Goal: Task Accomplishment & Management: Complete application form

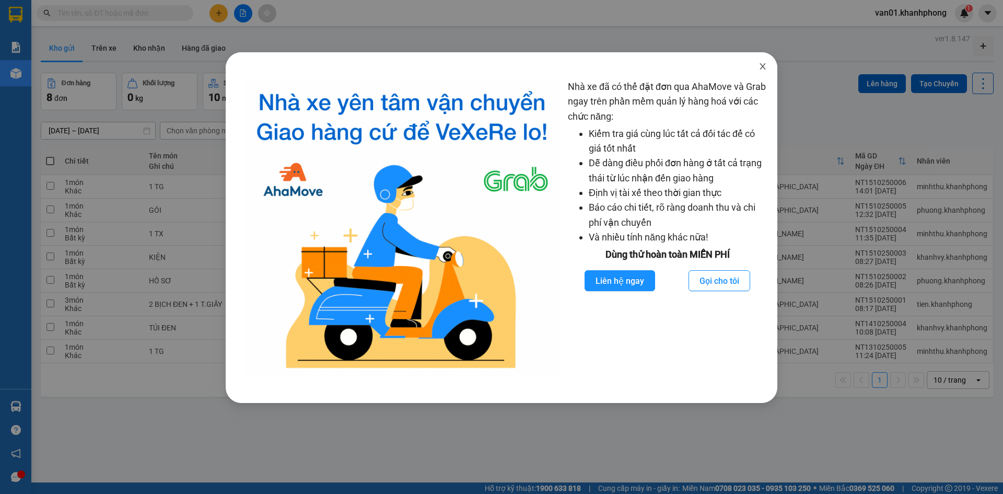
click at [758, 71] on span "Close" at bounding box center [762, 66] width 29 height 29
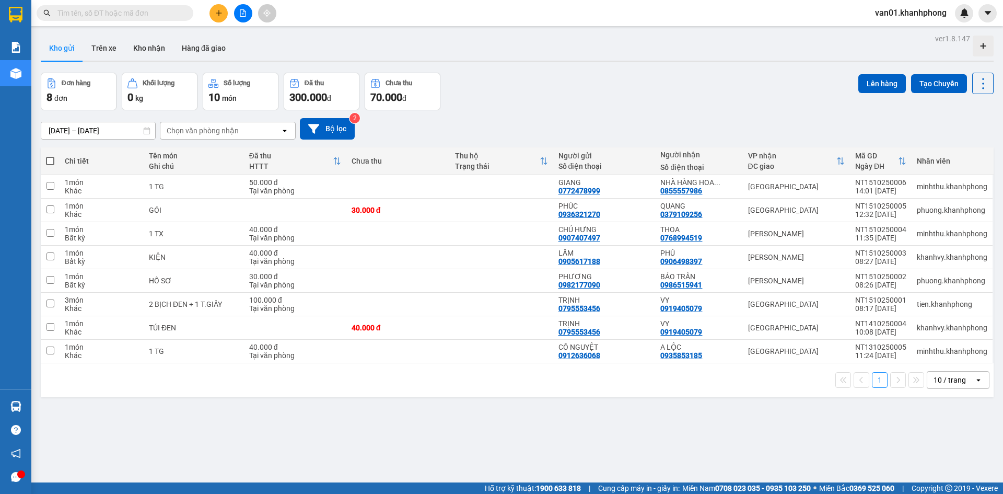
click at [120, 15] on input "text" at bounding box center [118, 12] width 123 height 11
click at [517, 105] on div "Đơn hàng 8 đơn Khối lượng 0 kg Số lượng 10 món Đã thu 300.000 đ Chưa thu 70.000…" at bounding box center [517, 92] width 953 height 38
click at [227, 11] on button at bounding box center [219, 13] width 18 height 18
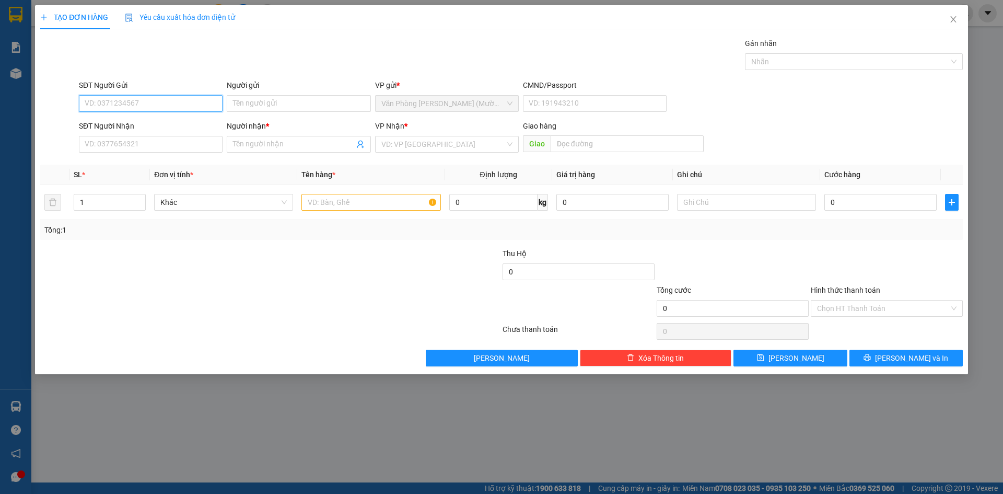
click at [175, 105] on input "SĐT Người Gửi" at bounding box center [151, 103] width 144 height 17
click at [159, 126] on div "0932731430 - [PERSON_NAME]" at bounding box center [150, 124] width 131 height 11
type input "0932731430"
type input "[PERSON_NAME]"
type input "0932731430"
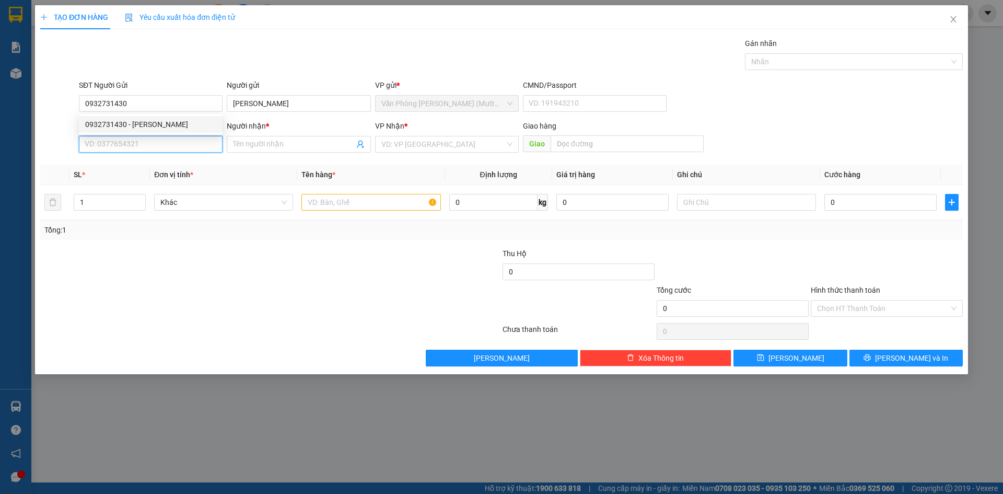
click at [160, 148] on input "SĐT Người Nhận" at bounding box center [151, 144] width 144 height 17
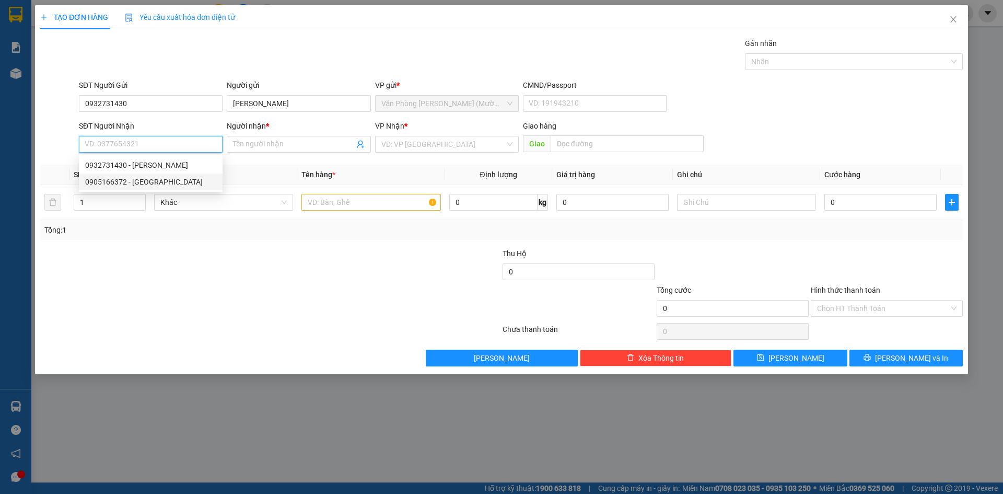
click at [186, 183] on div "0905166372 - [GEOGRAPHIC_DATA]" at bounding box center [150, 181] width 131 height 11
type input "0905166372"
type input "[PERSON_NAME]"
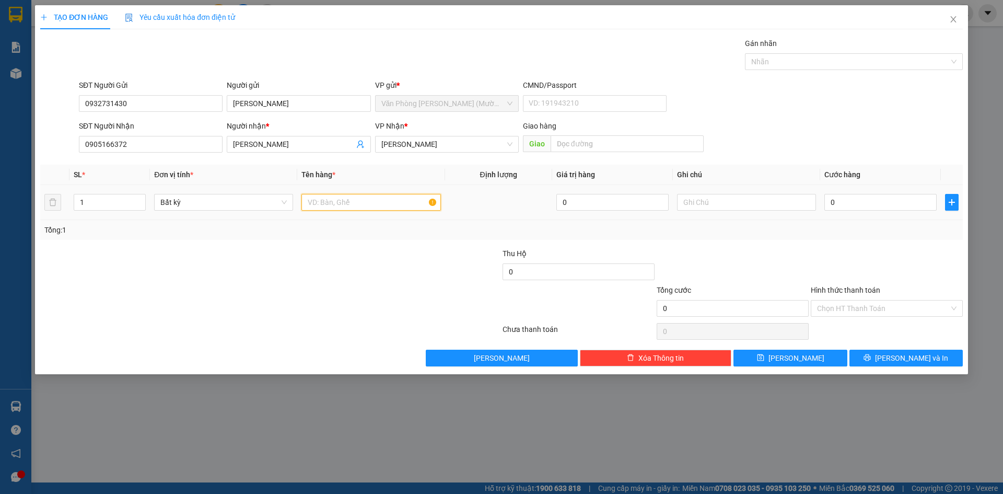
click at [372, 205] on input "text" at bounding box center [371, 202] width 139 height 17
type input "1 TX"
click at [858, 203] on input "0" at bounding box center [881, 202] width 112 height 17
type input "5"
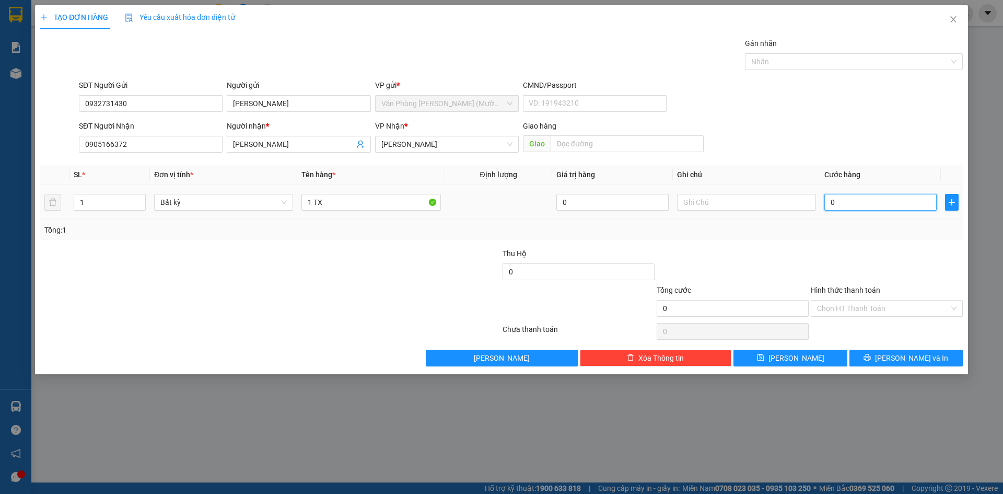
type input "5"
type input "50"
type input "50.000"
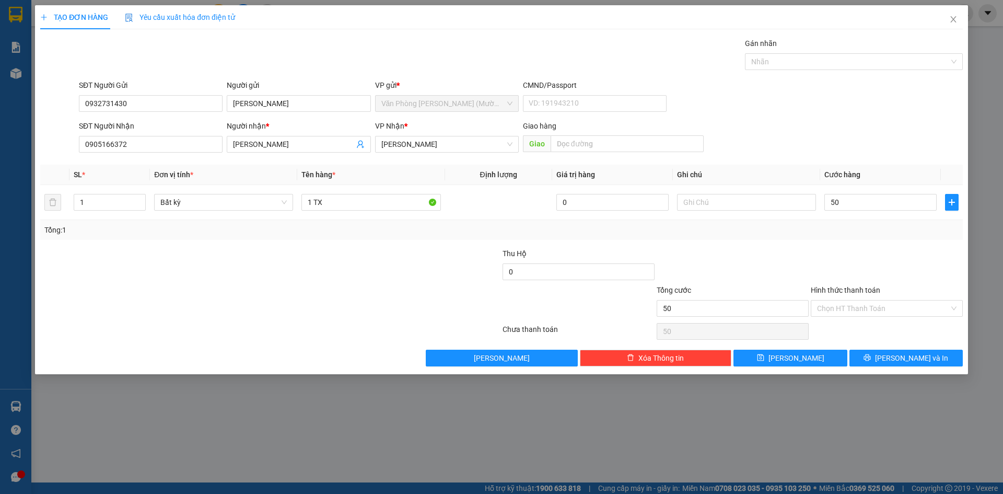
type input "50.000"
click at [862, 248] on div at bounding box center [887, 266] width 154 height 37
click at [448, 145] on span "[PERSON_NAME]" at bounding box center [446, 144] width 131 height 16
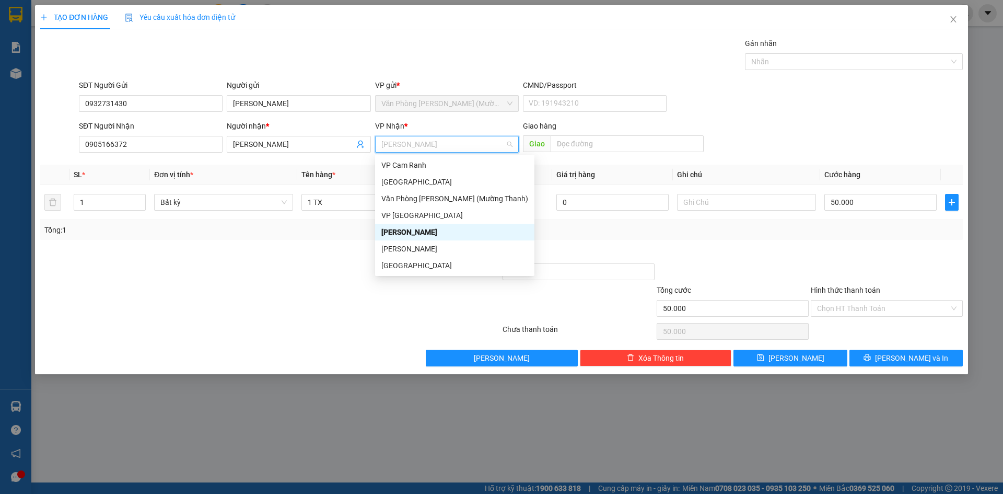
click at [443, 230] on div "[PERSON_NAME]" at bounding box center [454, 231] width 147 height 11
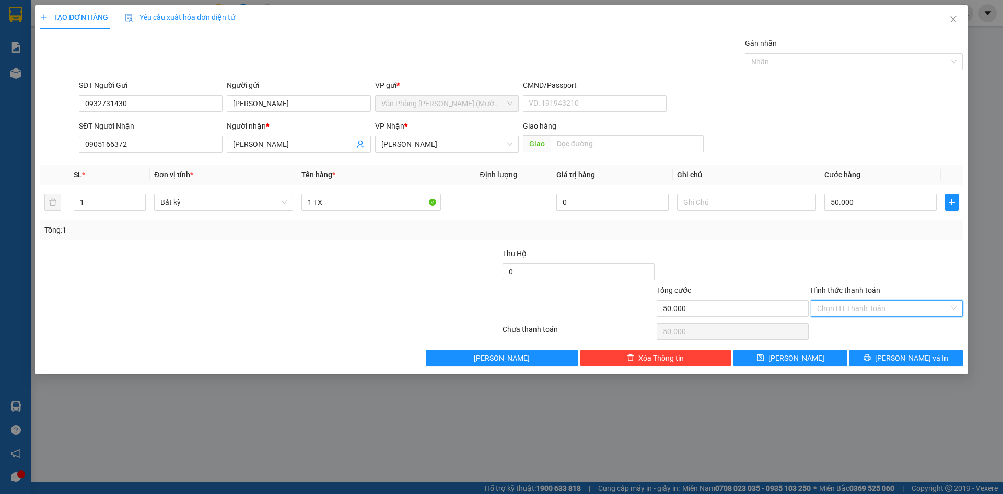
click at [868, 306] on input "Hình thức thanh toán" at bounding box center [883, 308] width 132 height 16
click at [861, 328] on div "Tại văn phòng" at bounding box center [887, 328] width 140 height 11
type input "0"
click at [844, 254] on div at bounding box center [887, 266] width 154 height 37
click at [905, 360] on span "[PERSON_NAME] và In" at bounding box center [911, 357] width 73 height 11
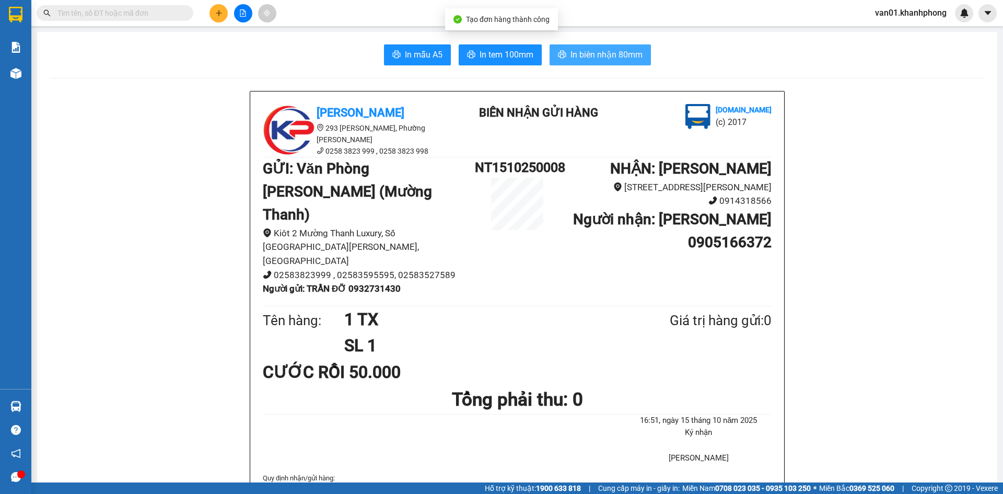
click at [599, 61] on span "In biên nhận 80mm" at bounding box center [607, 54] width 72 height 13
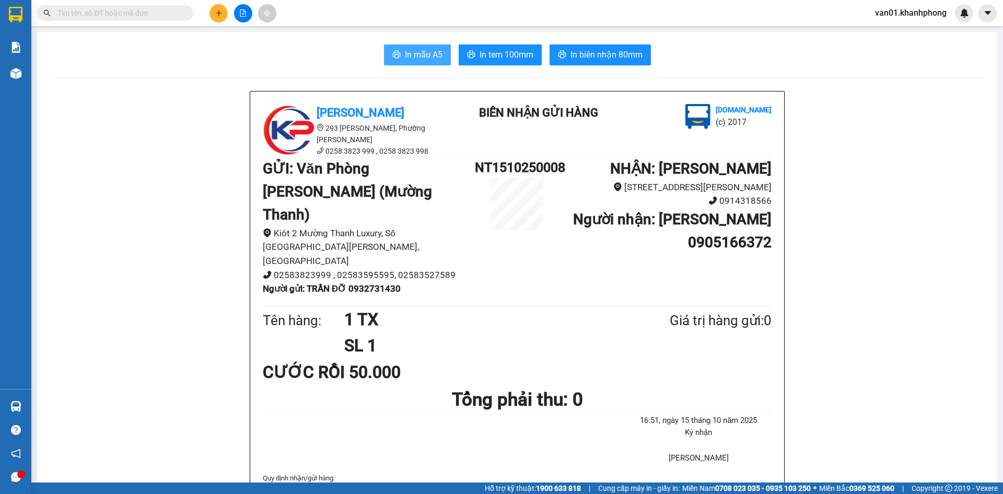
click at [410, 53] on span "In mẫu A5" at bounding box center [424, 54] width 38 height 13
click at [219, 16] on icon "plus" at bounding box center [218, 12] width 7 height 7
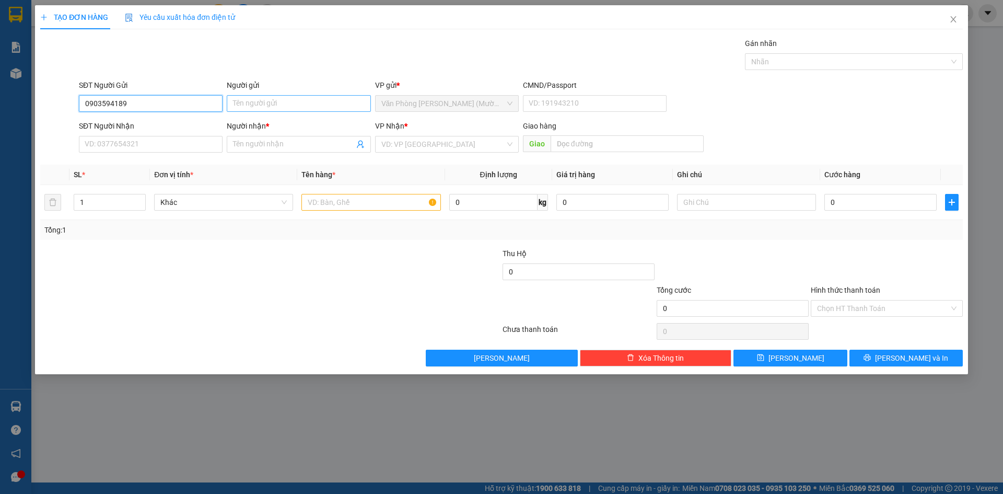
type input "0903594189"
click at [270, 105] on input "Người gửi" at bounding box center [299, 103] width 144 height 17
type input "CHÚ PHƯỢNG"
click at [156, 140] on input "SĐT Người Nhận" at bounding box center [151, 144] width 144 height 17
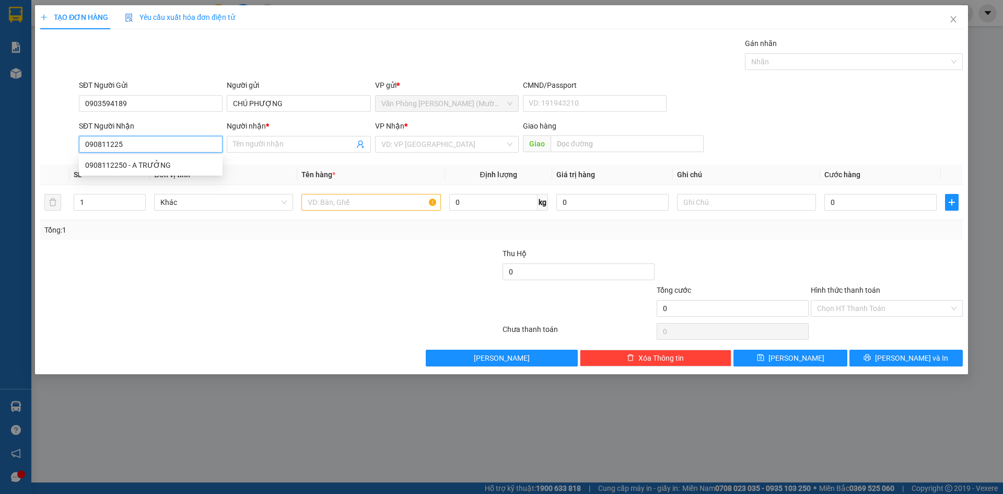
type input "0908112250"
click at [184, 165] on div "0908112250 - A TRƯỞNG" at bounding box center [150, 164] width 131 height 11
type input "A TRƯỞNG"
type input "0908112250"
click at [381, 198] on input "text" at bounding box center [371, 202] width 139 height 17
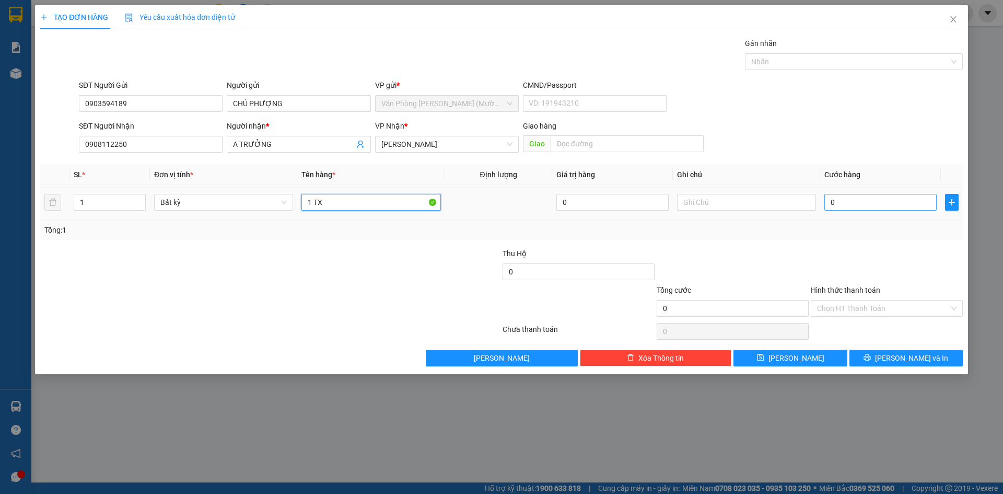
type input "1 TX"
click at [882, 198] on input "0" at bounding box center [881, 202] width 112 height 17
type input "4"
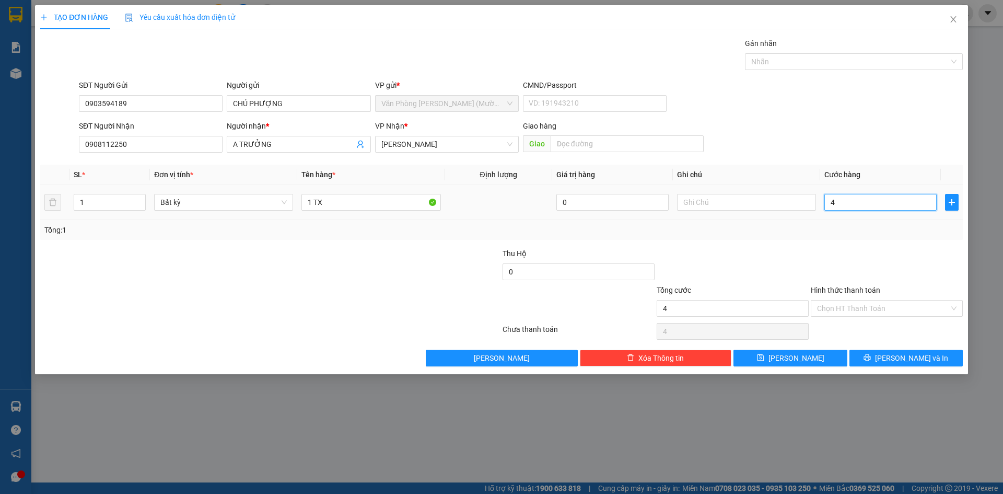
type input "40"
type input "40.000"
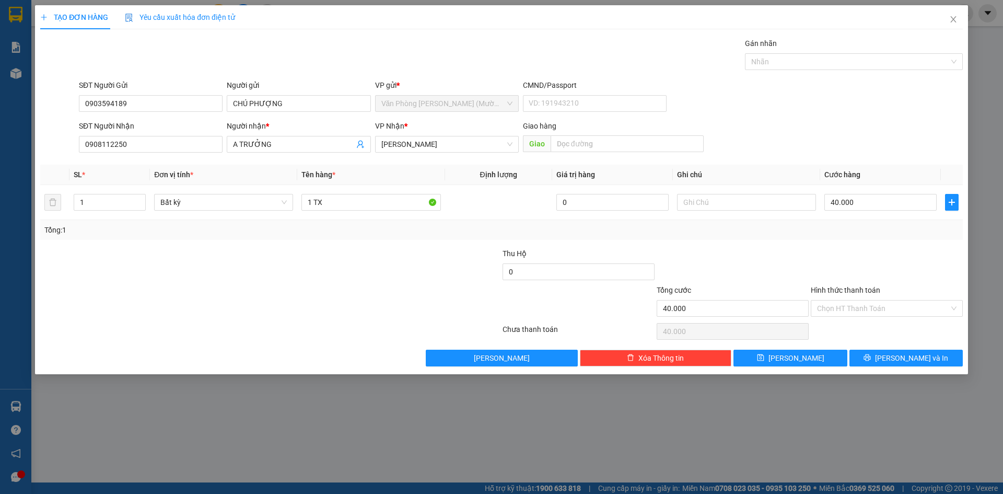
click at [870, 253] on div at bounding box center [887, 266] width 154 height 37
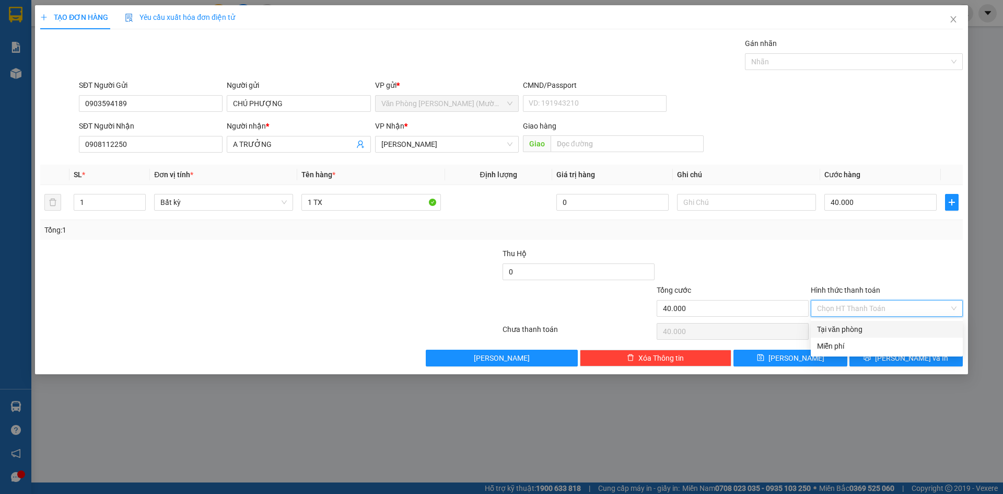
click at [855, 307] on input "Hình thức thanh toán" at bounding box center [883, 308] width 132 height 16
click at [849, 327] on div "Tại văn phòng" at bounding box center [887, 328] width 140 height 11
type input "0"
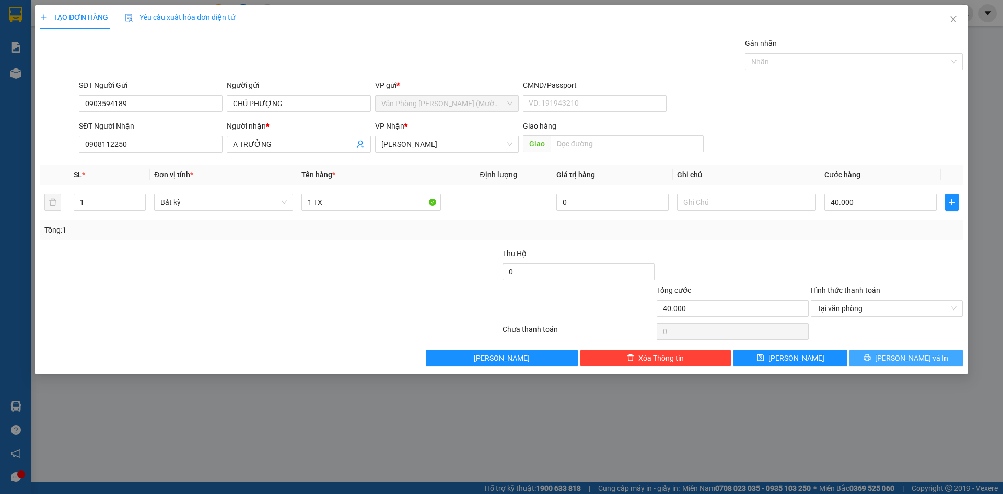
click at [883, 356] on button "[PERSON_NAME] và In" at bounding box center [906, 358] width 113 height 17
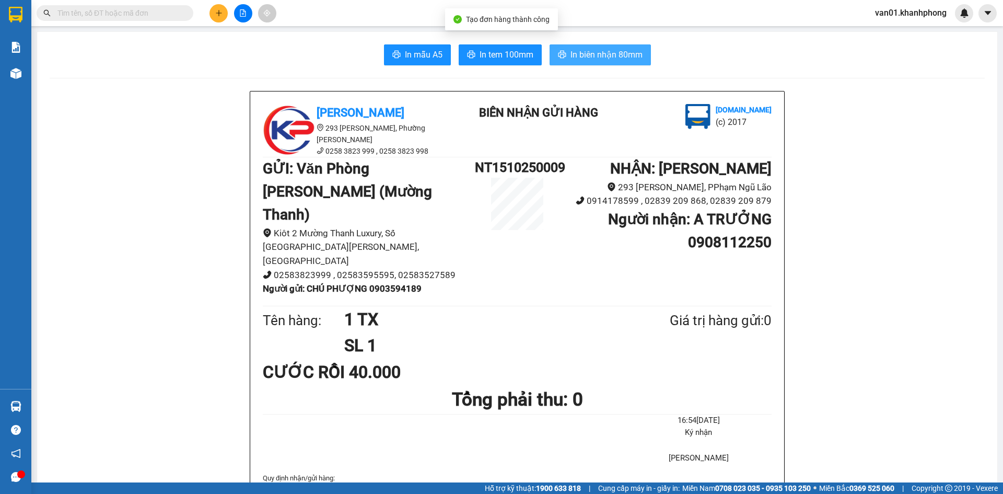
click at [634, 56] on span "In biên nhận 80mm" at bounding box center [607, 54] width 72 height 13
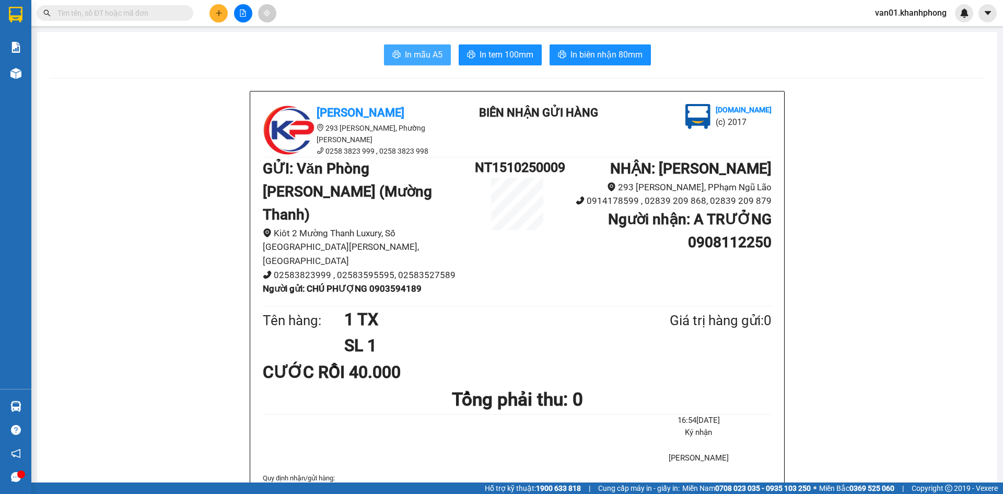
click at [424, 52] on span "In mẫu A5" at bounding box center [424, 54] width 38 height 13
click at [217, 16] on icon "plus" at bounding box center [218, 12] width 7 height 7
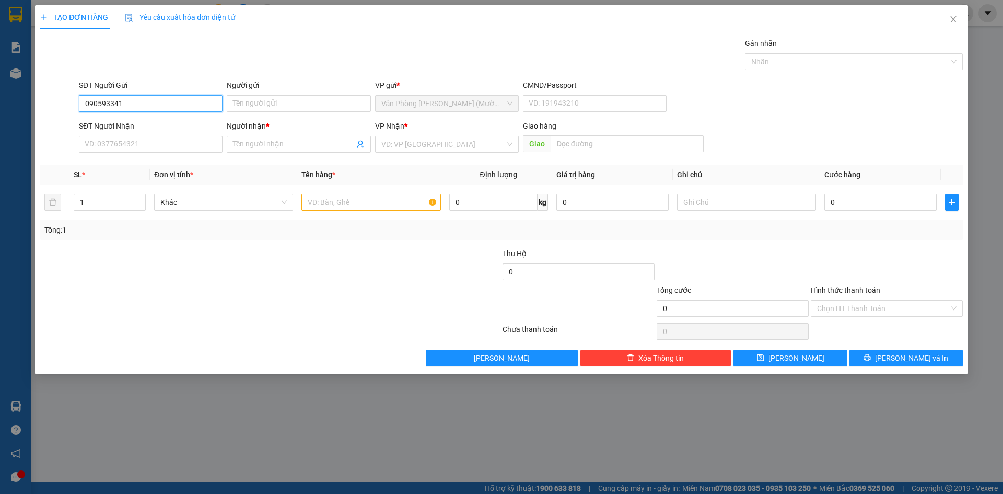
type input "0905933411"
click at [155, 122] on div "0905933411 - OANH" at bounding box center [150, 124] width 131 height 11
type input "OANH"
type input "0905933411"
click at [164, 147] on input "SĐT Người Nhận" at bounding box center [151, 144] width 144 height 17
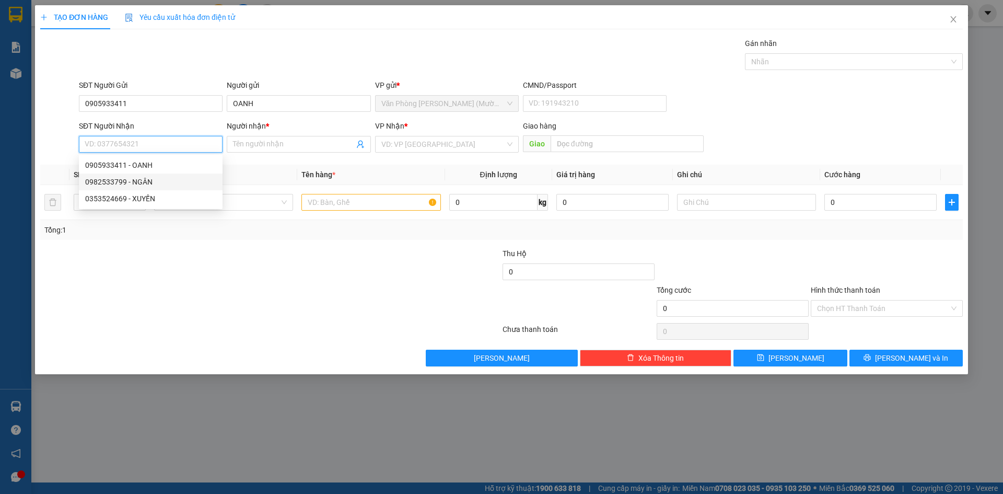
click at [159, 180] on div "0982533799 - NGÂN" at bounding box center [150, 181] width 131 height 11
type input "0982533799"
type input "NGÂN"
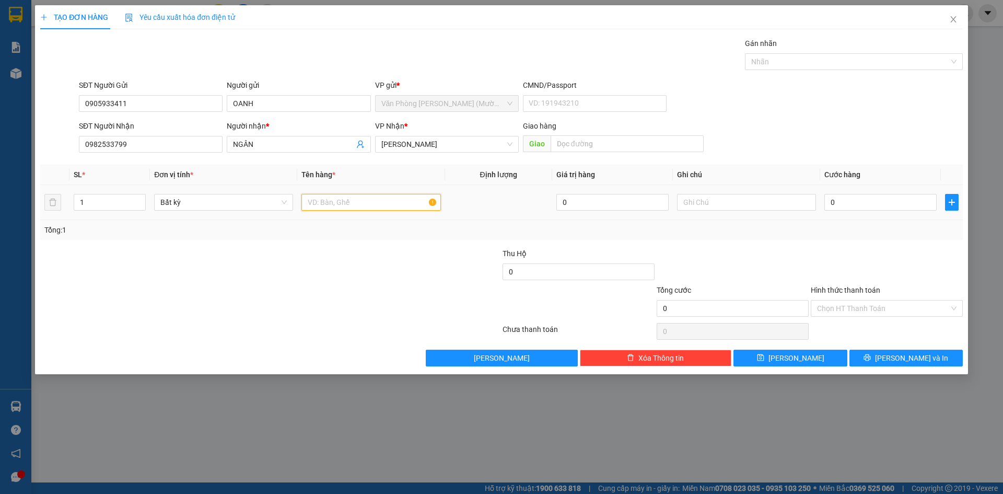
click at [380, 207] on input "text" at bounding box center [371, 202] width 139 height 17
type input "1 GIẤY TỜ"
click at [868, 206] on input "0" at bounding box center [881, 202] width 112 height 17
type input "2"
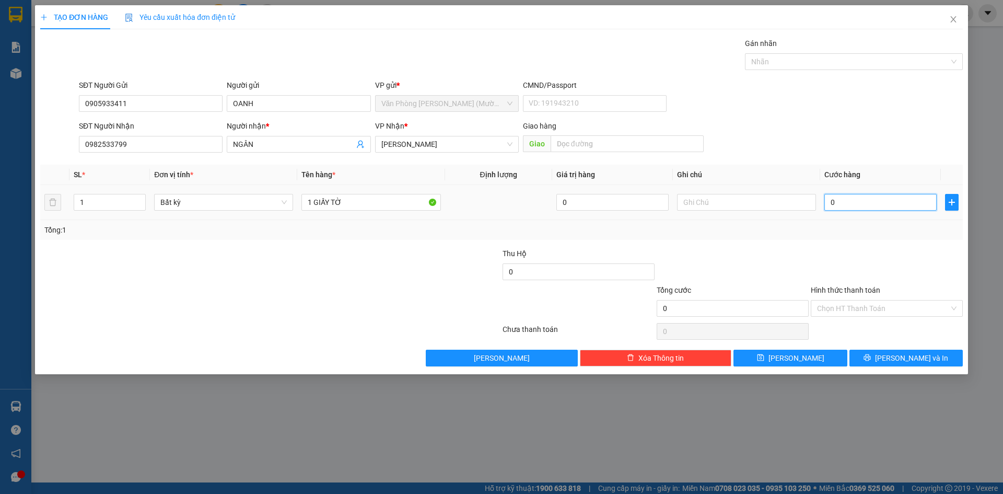
type input "2"
type input "20"
type input "20.000"
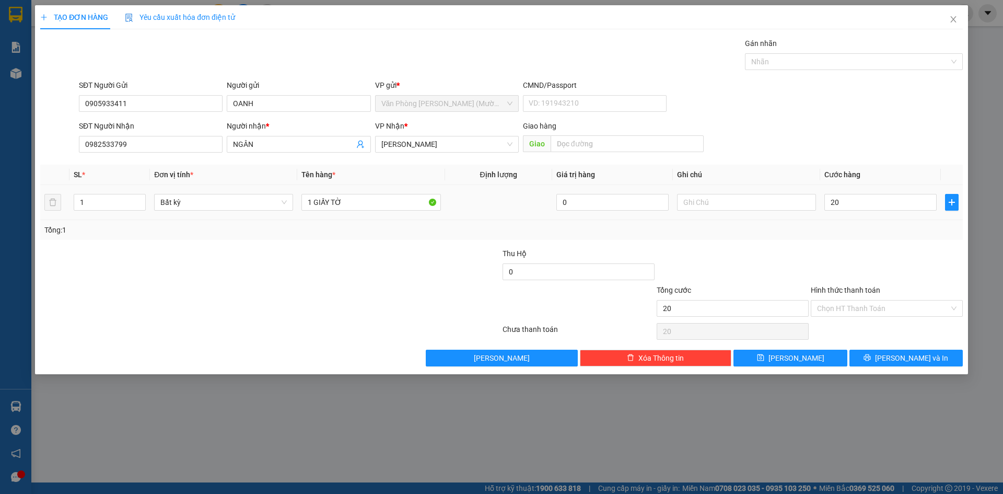
type input "20.000"
drag, startPoint x: 862, startPoint y: 231, endPoint x: 866, endPoint y: 256, distance: 24.8
click at [862, 232] on div "Tổng: 1" at bounding box center [501, 229] width 914 height 11
click at [879, 306] on input "Hình thức thanh toán" at bounding box center [883, 308] width 132 height 16
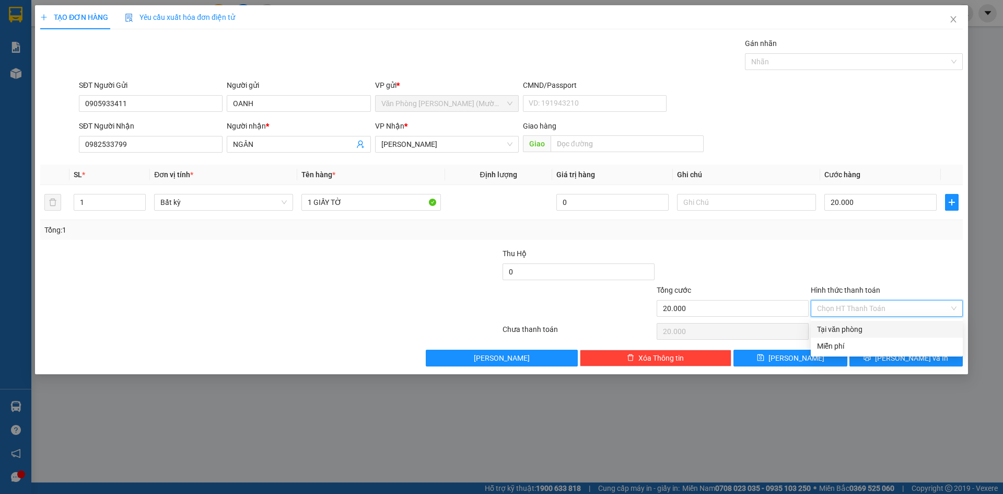
click at [866, 332] on div "Tại văn phòng" at bounding box center [887, 328] width 140 height 11
type input "0"
click at [897, 359] on button "[PERSON_NAME] và In" at bounding box center [906, 358] width 113 height 17
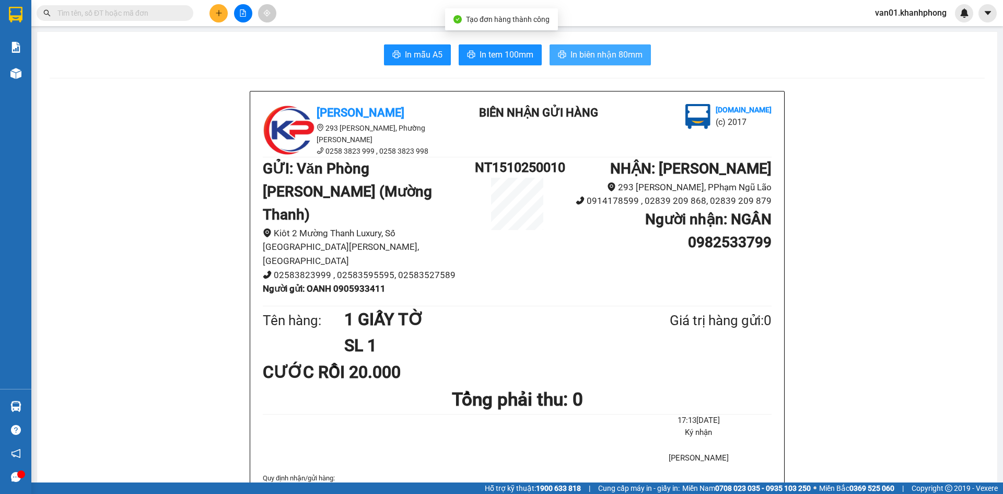
click at [592, 63] on button "In biên nhận 80mm" at bounding box center [600, 54] width 101 height 21
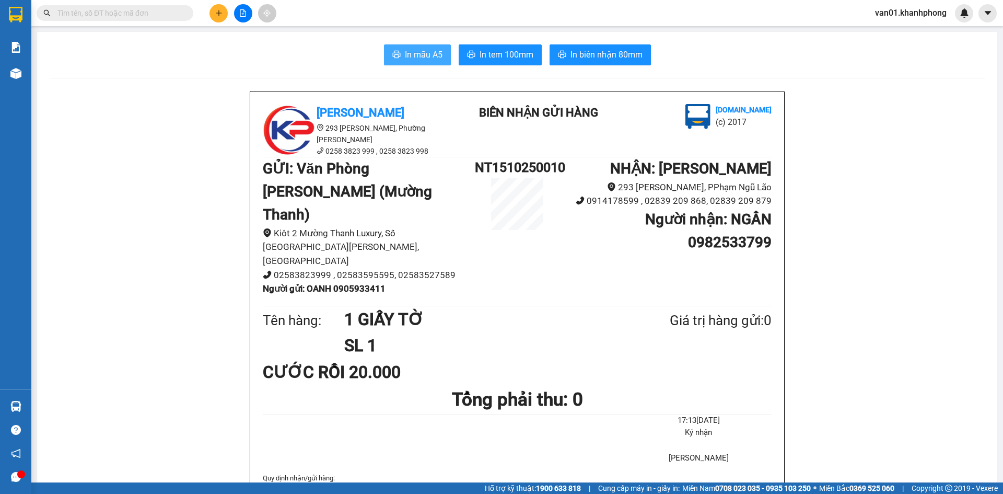
click at [417, 59] on span "In mẫu A5" at bounding box center [424, 54] width 38 height 13
click at [219, 13] on icon "plus" at bounding box center [219, 13] width 6 height 1
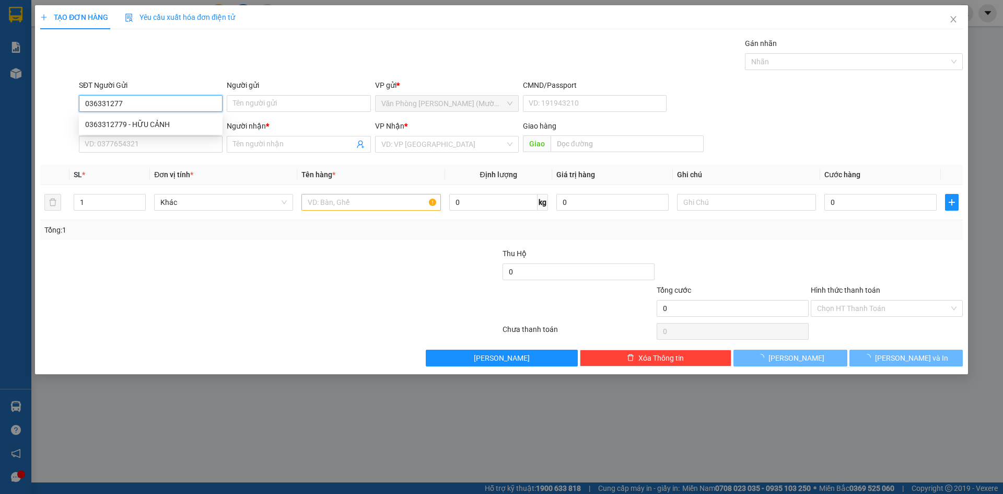
type input "0363312779"
click at [136, 128] on div "0363312779 - HỮU CẢNH" at bounding box center [150, 124] width 131 height 11
type input "HỮU CẢNH"
type input "0363312779"
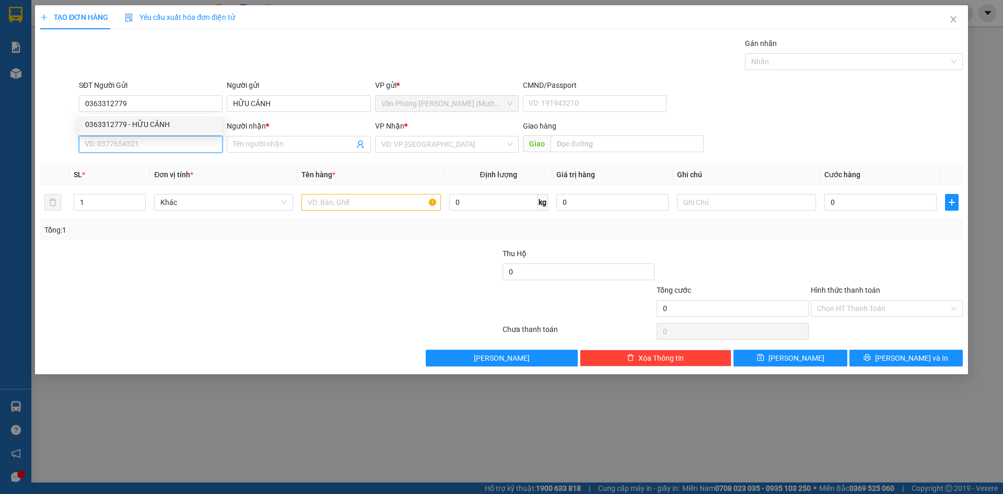
click at [137, 137] on input "SĐT Người Nhận" at bounding box center [151, 144] width 144 height 17
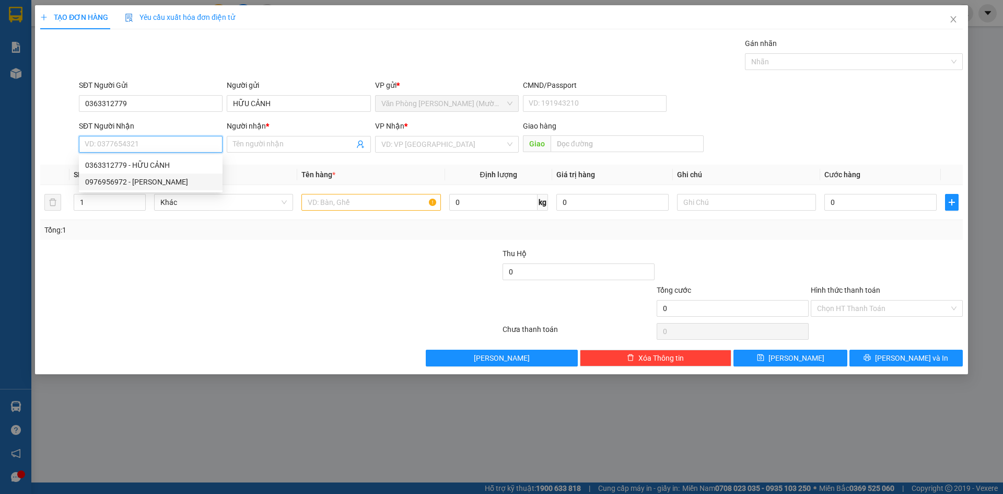
click at [156, 180] on div "0976956972 - [PERSON_NAME]" at bounding box center [150, 181] width 131 height 11
type input "0976956972"
type input "[PERSON_NAME]"
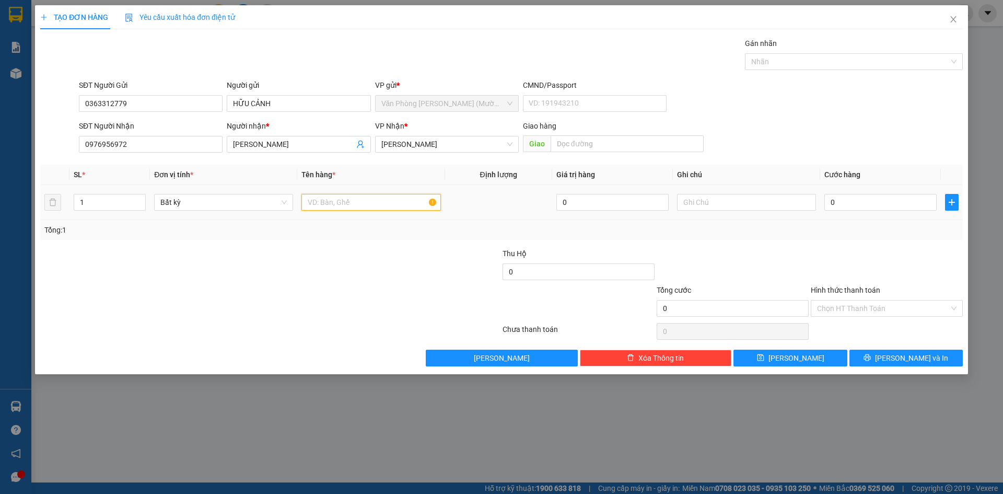
click at [390, 203] on input "text" at bounding box center [371, 202] width 139 height 17
type input "1 TX"
click at [871, 201] on input "0" at bounding box center [881, 202] width 112 height 17
type input "5"
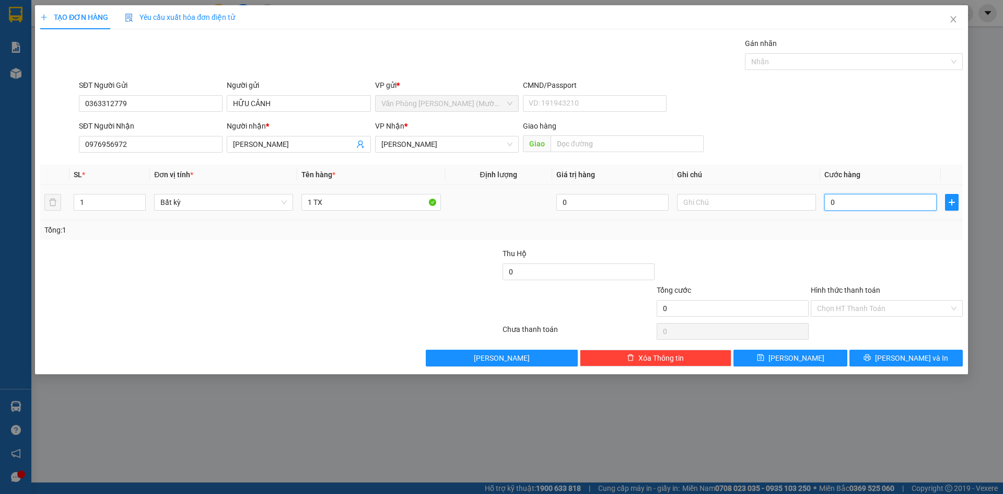
type input "5"
type input "50"
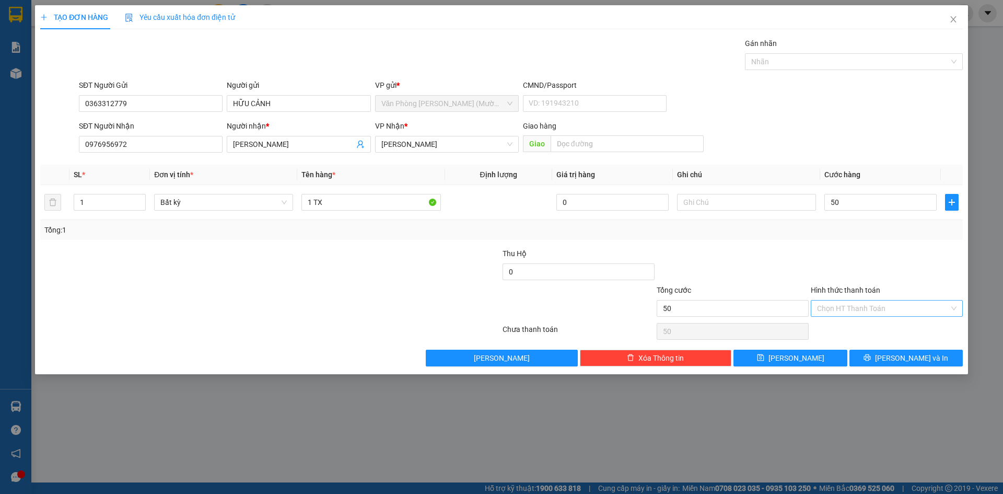
type input "50.000"
click at [892, 302] on input "Hình thức thanh toán" at bounding box center [883, 308] width 132 height 16
click at [873, 327] on div "Tại văn phòng" at bounding box center [887, 328] width 140 height 11
type input "0"
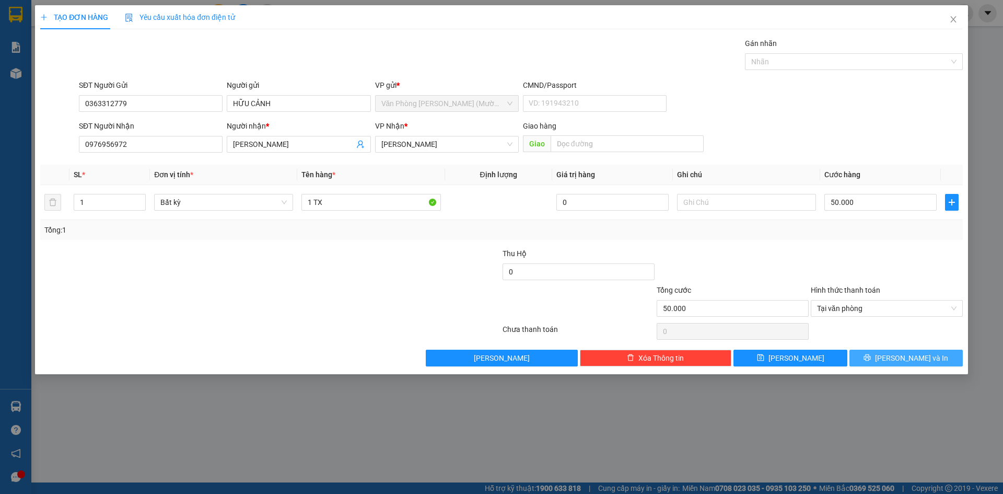
click at [871, 357] on icon "printer" at bounding box center [867, 357] width 7 height 7
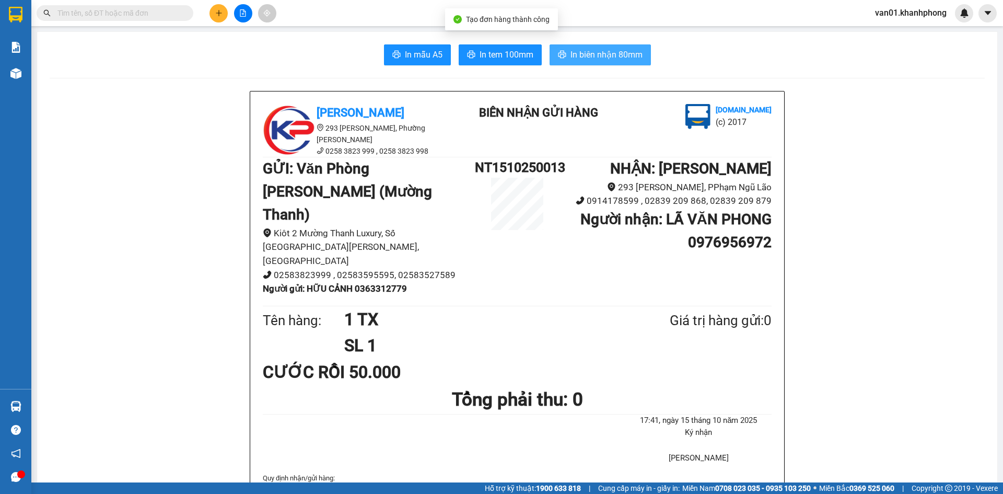
click at [591, 53] on span "In biên nhận 80mm" at bounding box center [607, 54] width 72 height 13
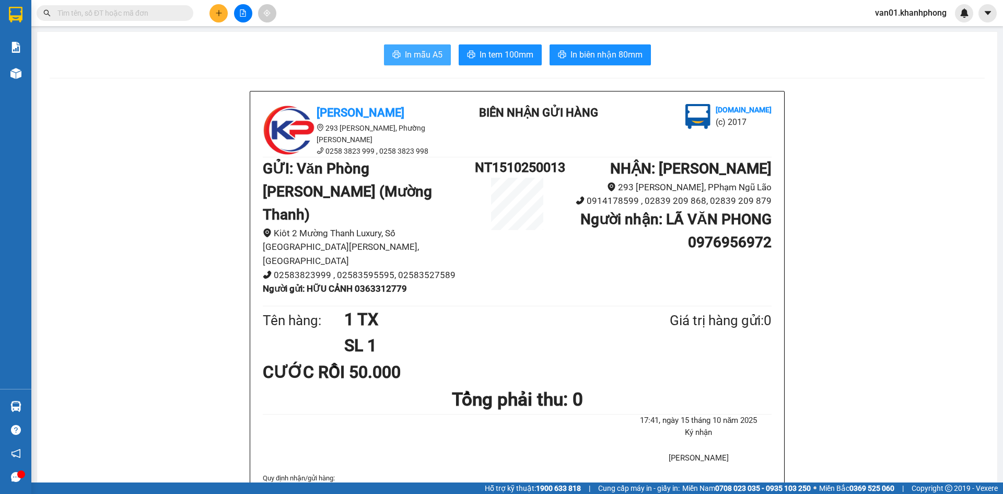
click at [405, 61] on span "In mẫu A5" at bounding box center [424, 54] width 38 height 13
